Goal: Information Seeking & Learning: Learn about a topic

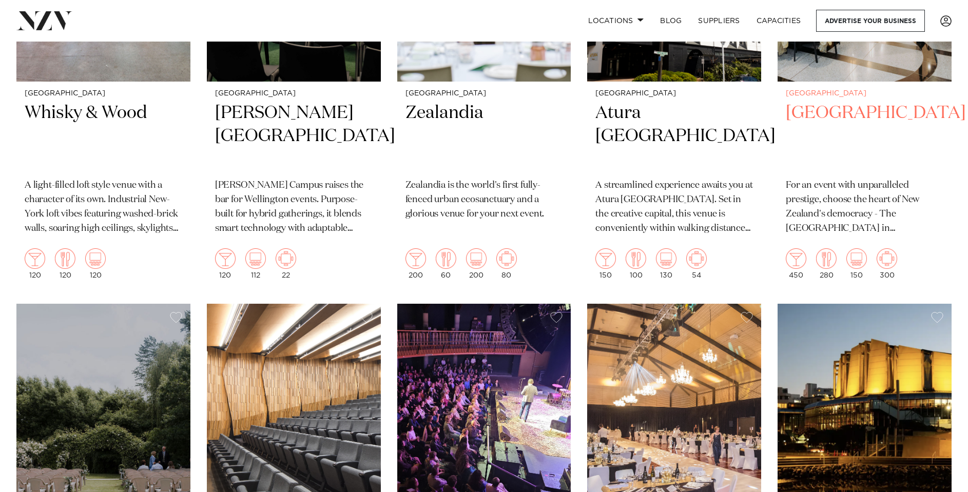
scroll to position [1047, 0]
click at [857, 265] on img at bounding box center [856, 258] width 21 height 21
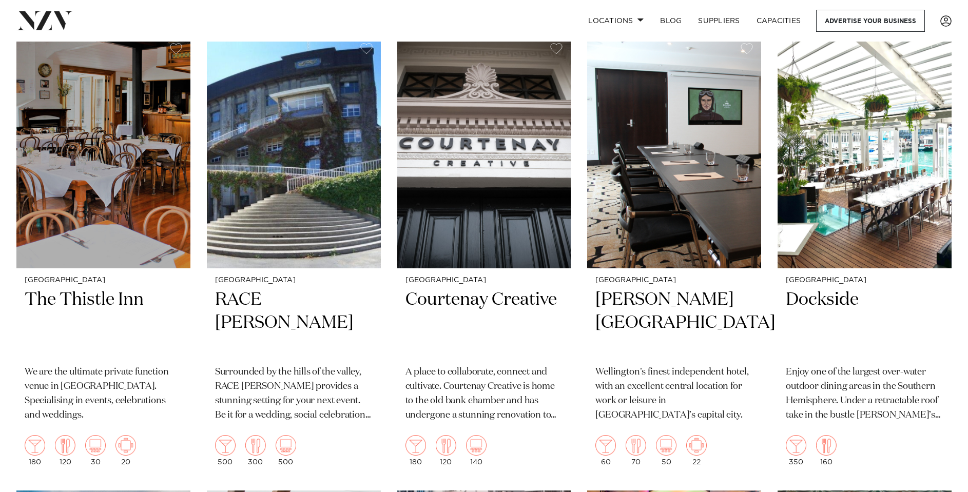
scroll to position [2699, 0]
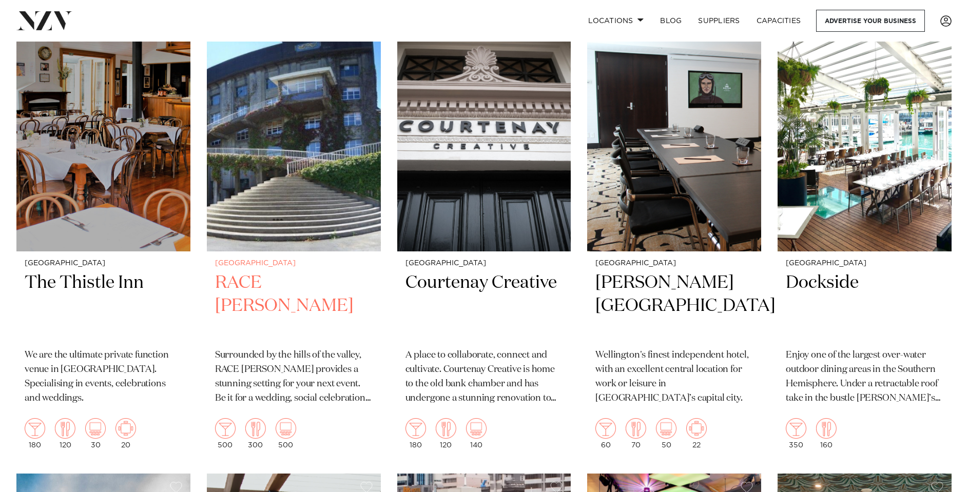
click at [272, 285] on h2 "RACE Trentham" at bounding box center [294, 306] width 158 height 69
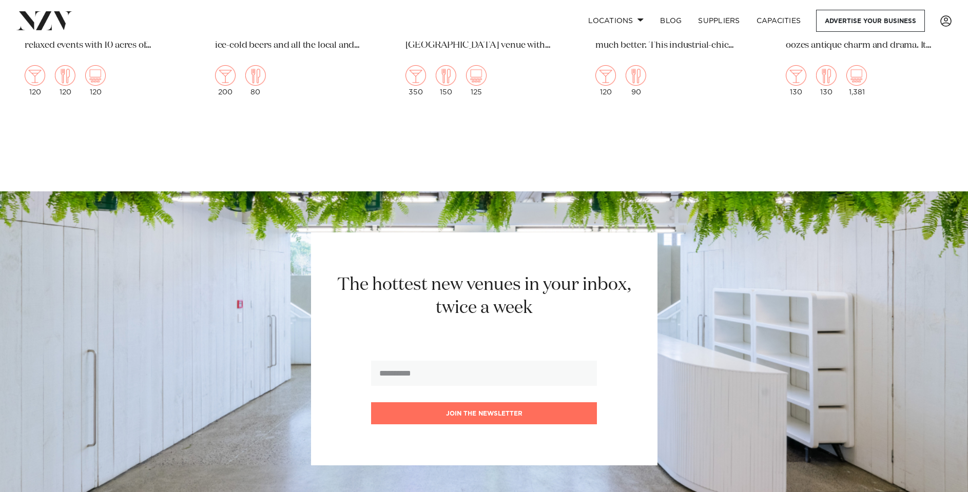
scroll to position [3965, 0]
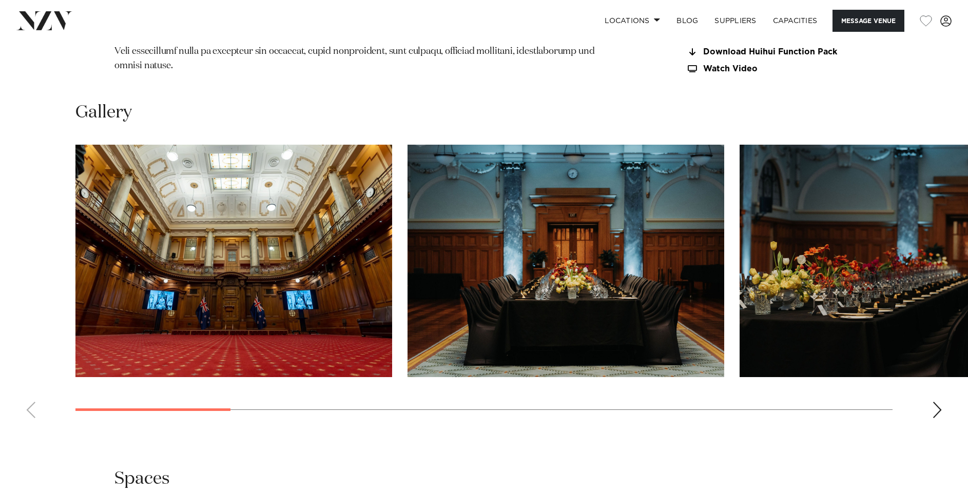
scroll to position [1009, 0]
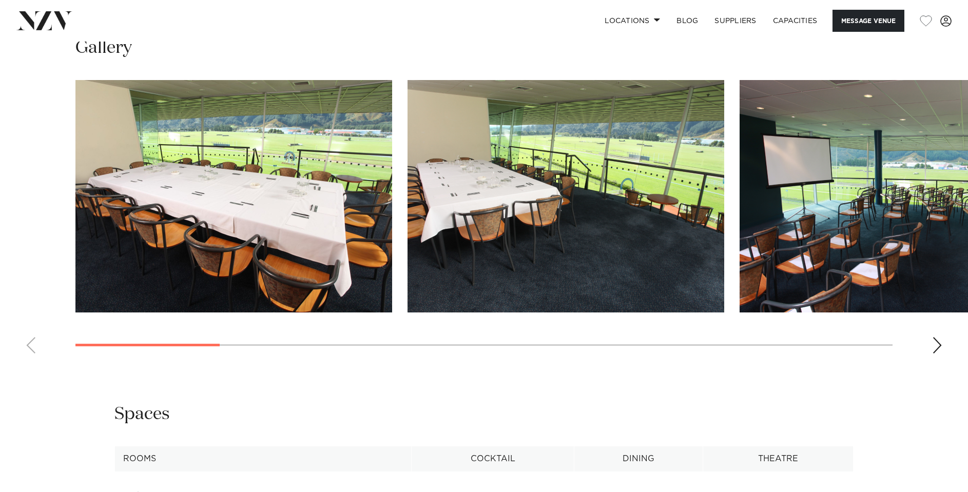
scroll to position [1055, 0]
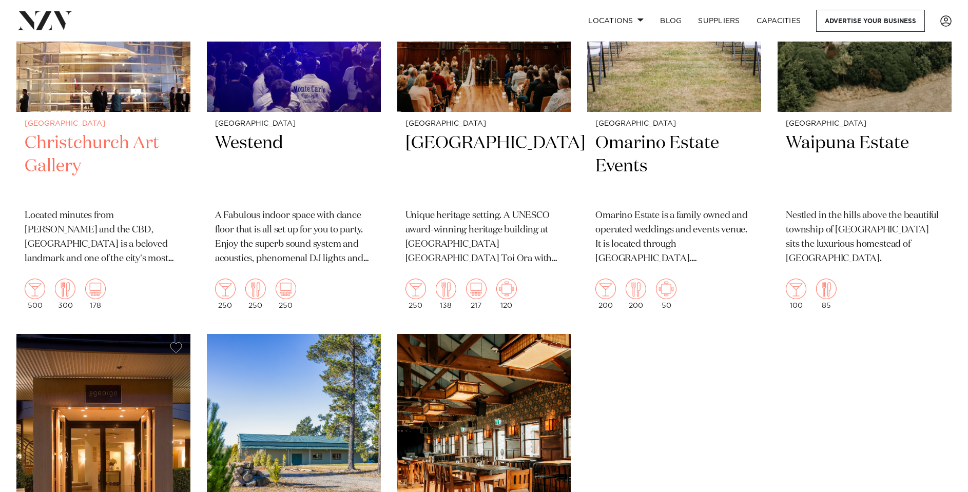
scroll to position [2408, 0]
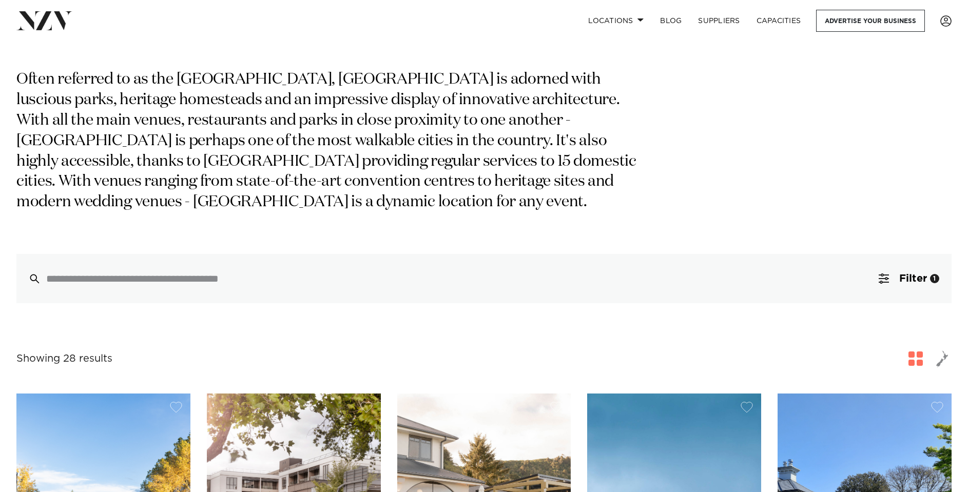
scroll to position [0, 0]
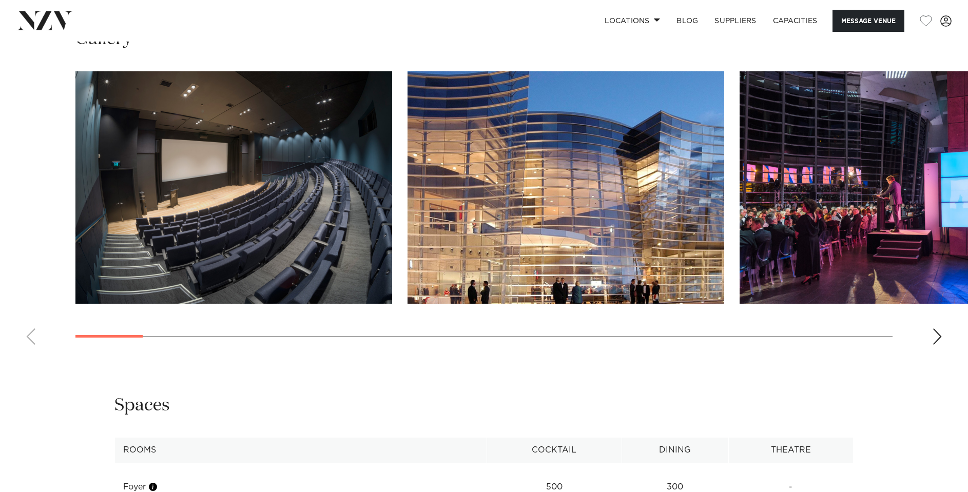
scroll to position [1063, 0]
click at [945, 318] on swiper-container at bounding box center [484, 212] width 968 height 282
click at [940, 328] on div "Next slide" at bounding box center [937, 336] width 10 height 16
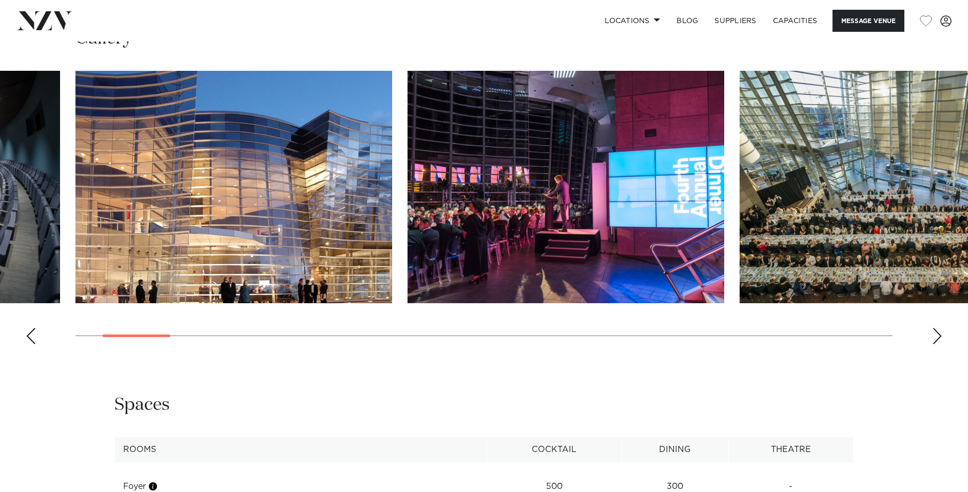
click at [939, 328] on div "Next slide" at bounding box center [937, 336] width 10 height 16
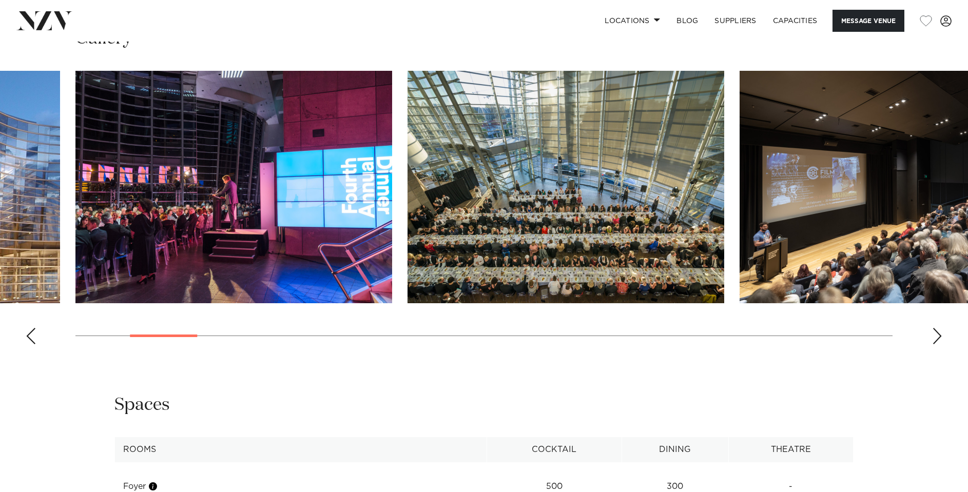
click at [939, 328] on div "Next slide" at bounding box center [937, 336] width 10 height 16
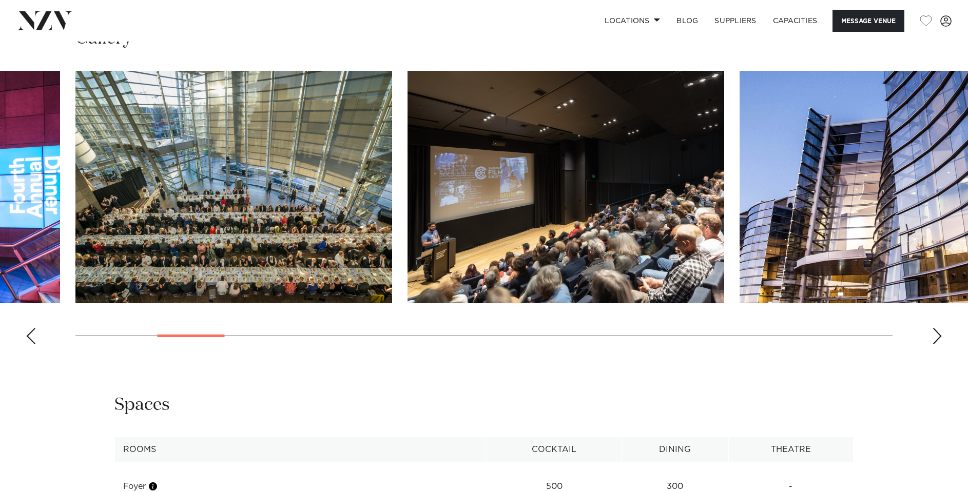
click at [939, 328] on div "Next slide" at bounding box center [937, 336] width 10 height 16
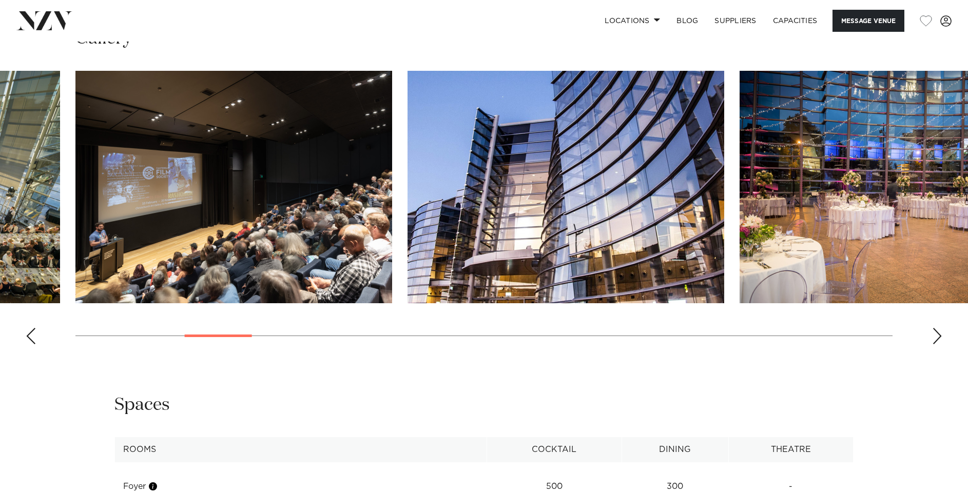
click at [939, 328] on div "Next slide" at bounding box center [937, 336] width 10 height 16
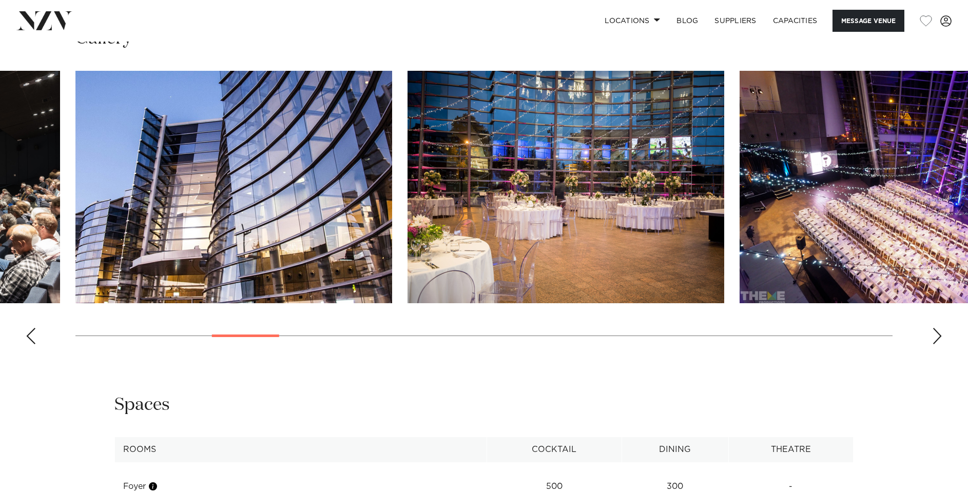
click at [939, 328] on div "Next slide" at bounding box center [937, 336] width 10 height 16
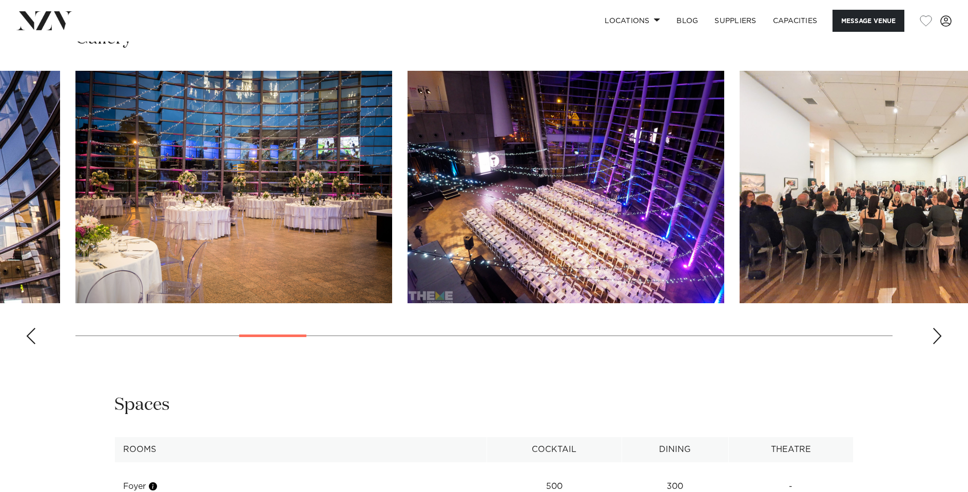
click at [939, 328] on div "Next slide" at bounding box center [937, 336] width 10 height 16
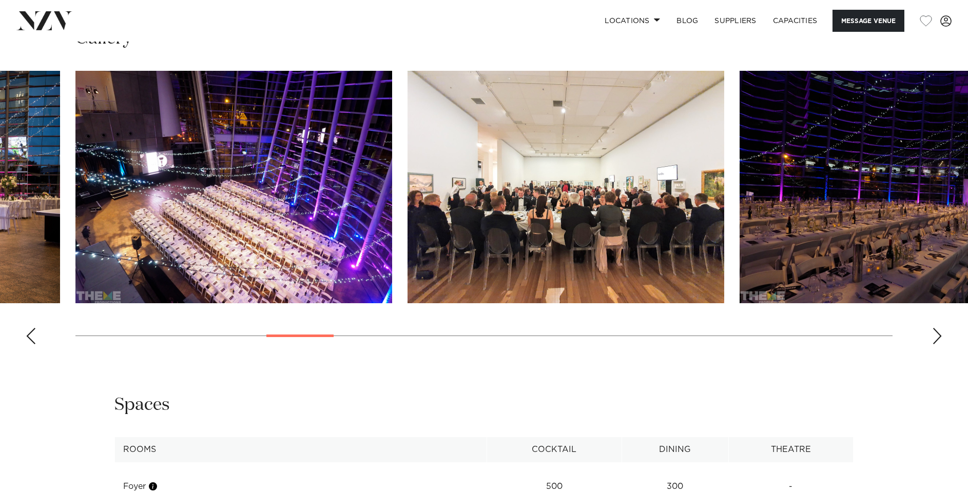
click at [939, 328] on div "Next slide" at bounding box center [937, 336] width 10 height 16
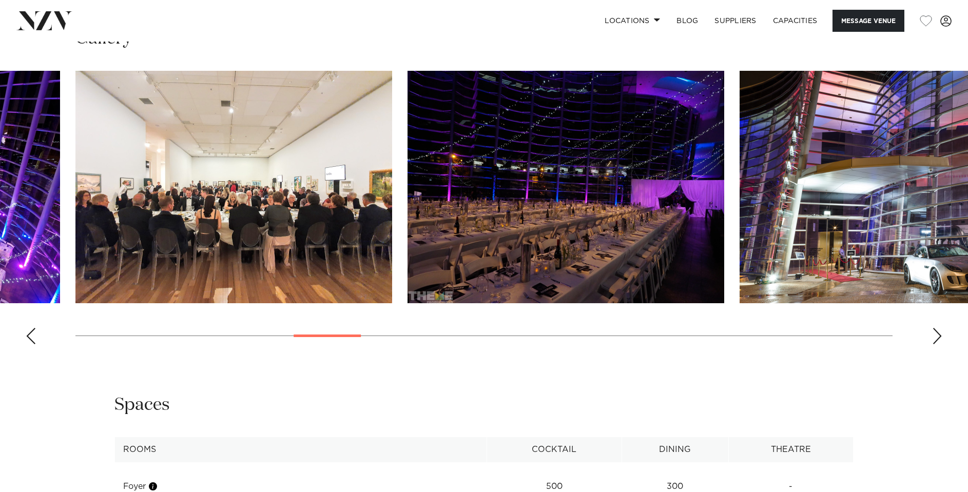
click at [939, 328] on div "Next slide" at bounding box center [937, 336] width 10 height 16
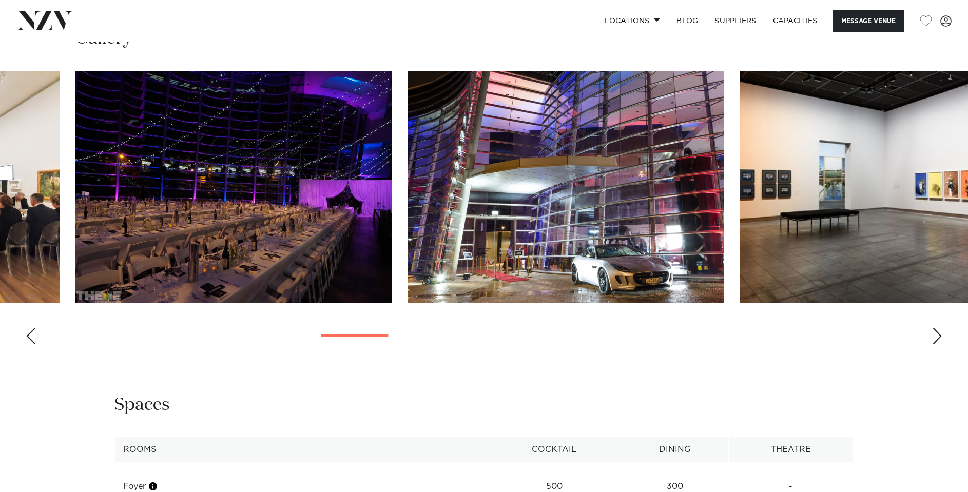
click at [939, 328] on div "Next slide" at bounding box center [937, 336] width 10 height 16
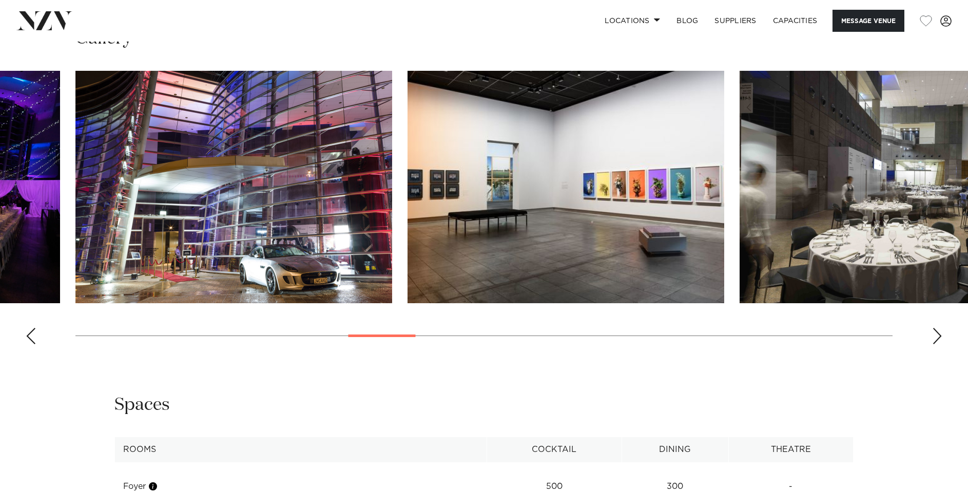
click at [939, 328] on div "Next slide" at bounding box center [937, 336] width 10 height 16
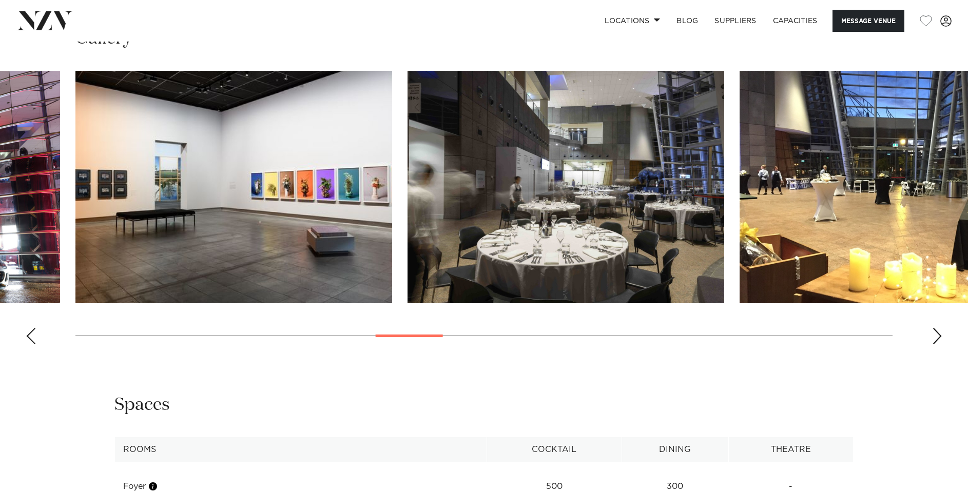
click at [939, 328] on div "Next slide" at bounding box center [937, 336] width 10 height 16
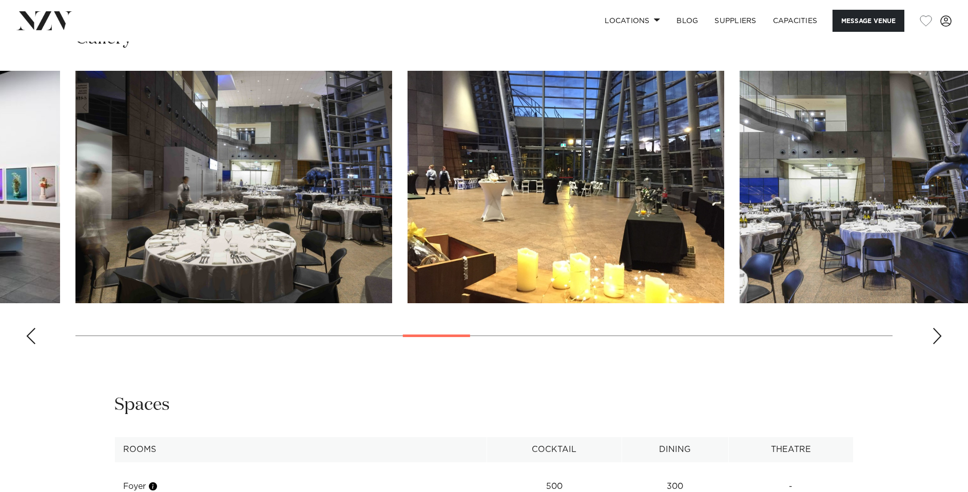
click at [937, 328] on div "Next slide" at bounding box center [937, 336] width 10 height 16
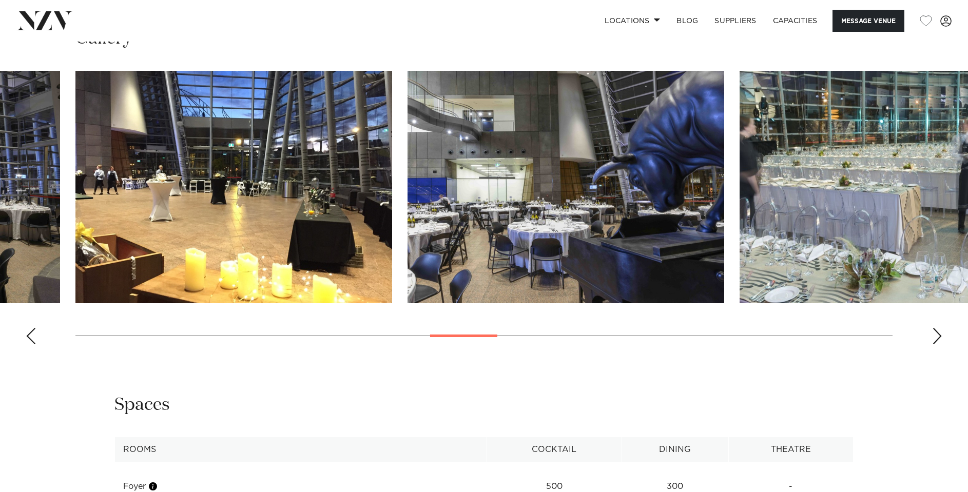
click at [937, 328] on div "Next slide" at bounding box center [937, 336] width 10 height 16
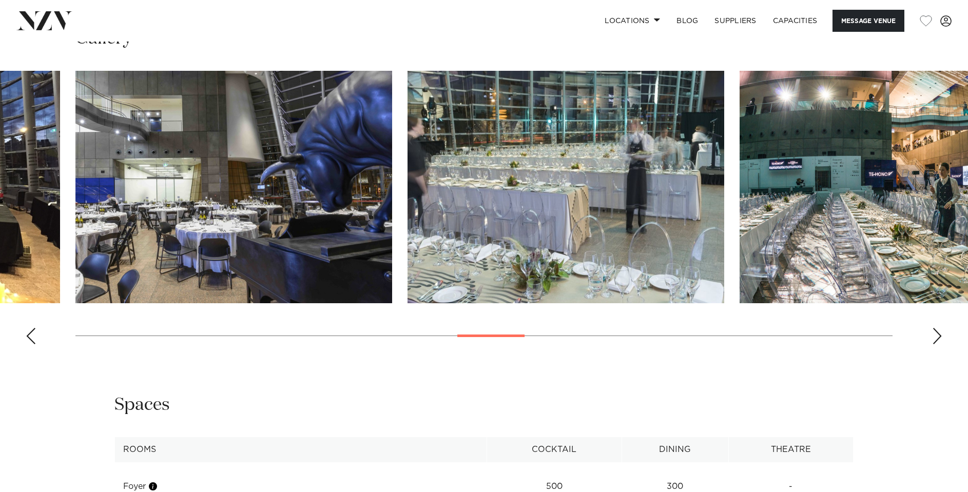
click at [937, 328] on div "Next slide" at bounding box center [937, 336] width 10 height 16
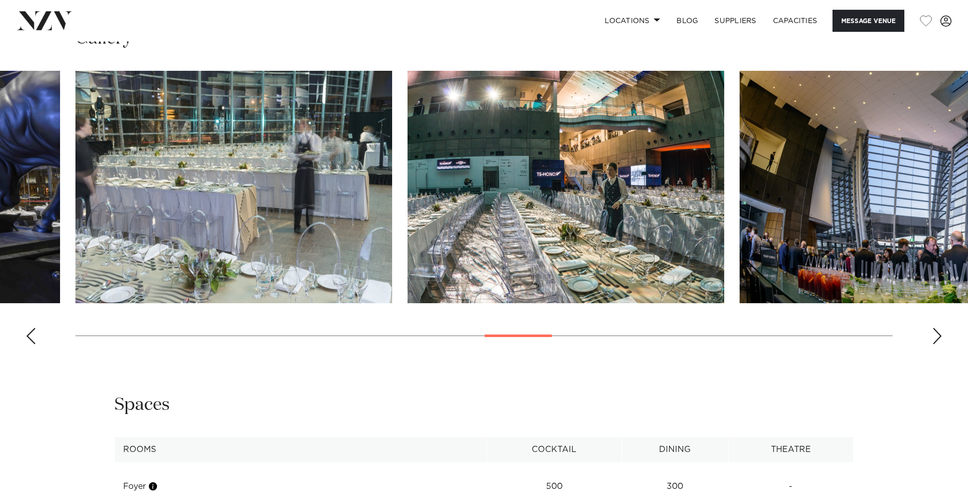
click at [937, 328] on div "Next slide" at bounding box center [937, 336] width 10 height 16
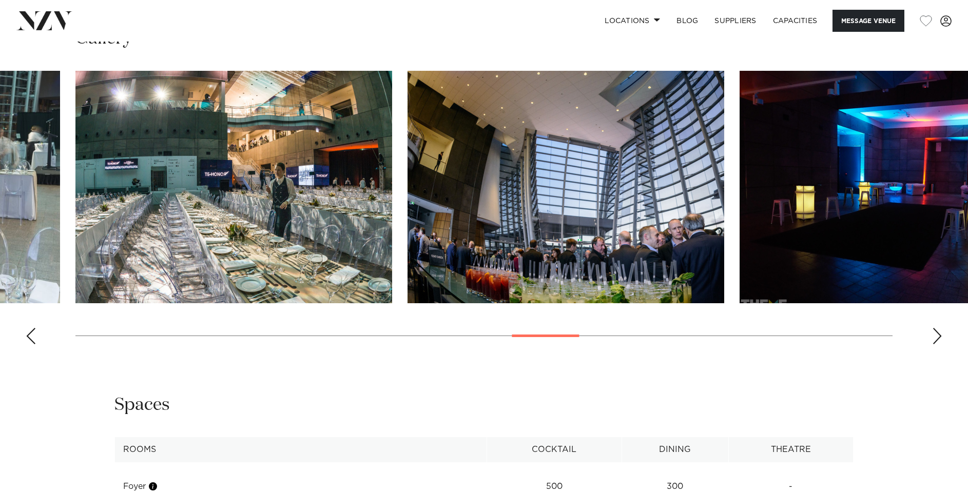
click at [937, 328] on div "Next slide" at bounding box center [937, 336] width 10 height 16
